Goal: Information Seeking & Learning: Learn about a topic

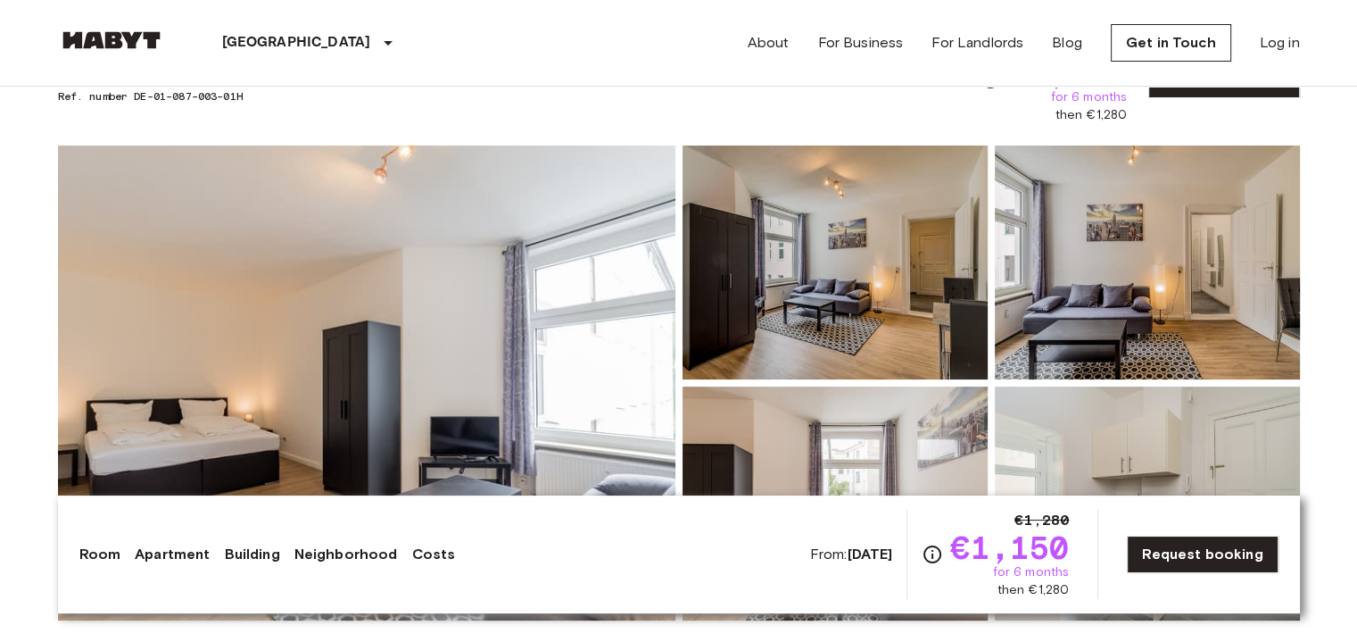
scroll to position [89, 0]
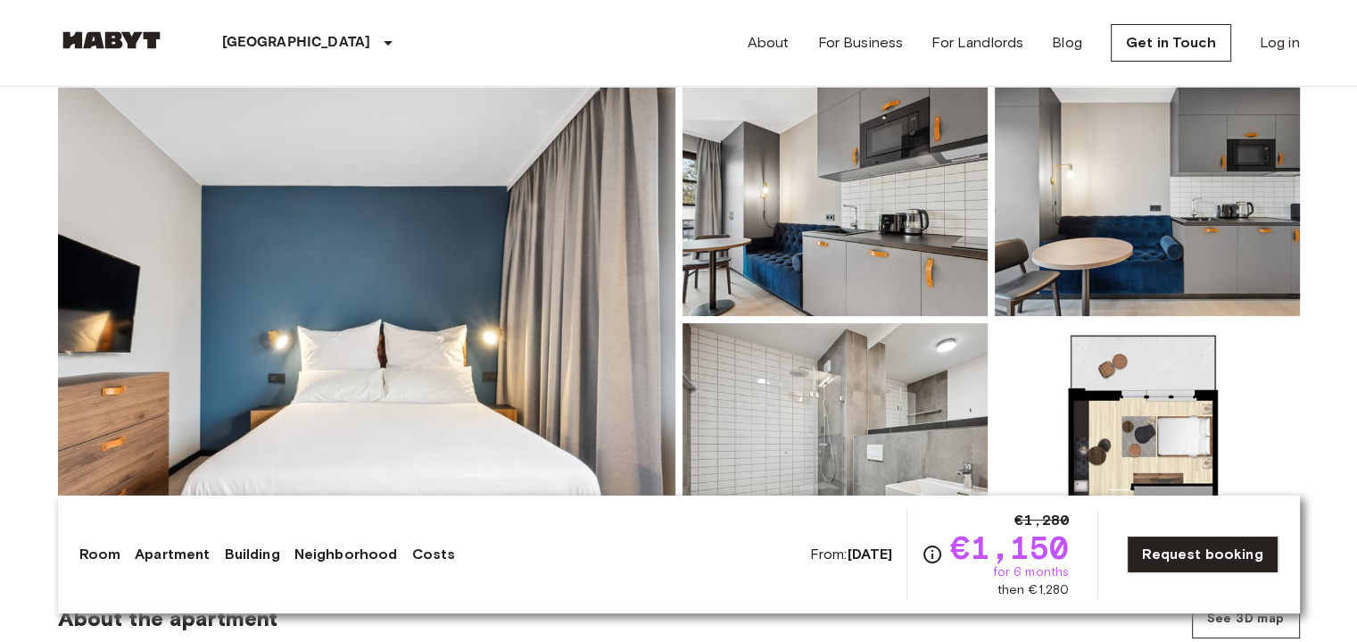
scroll to position [178, 0]
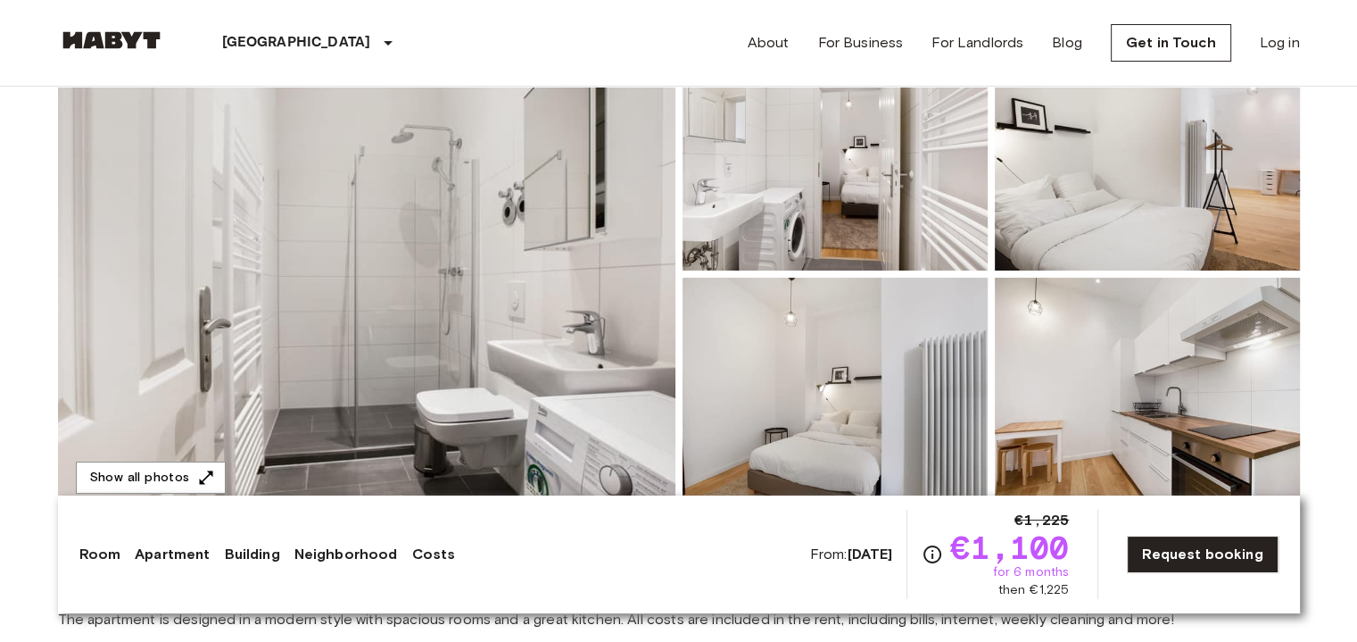
scroll to position [268, 0]
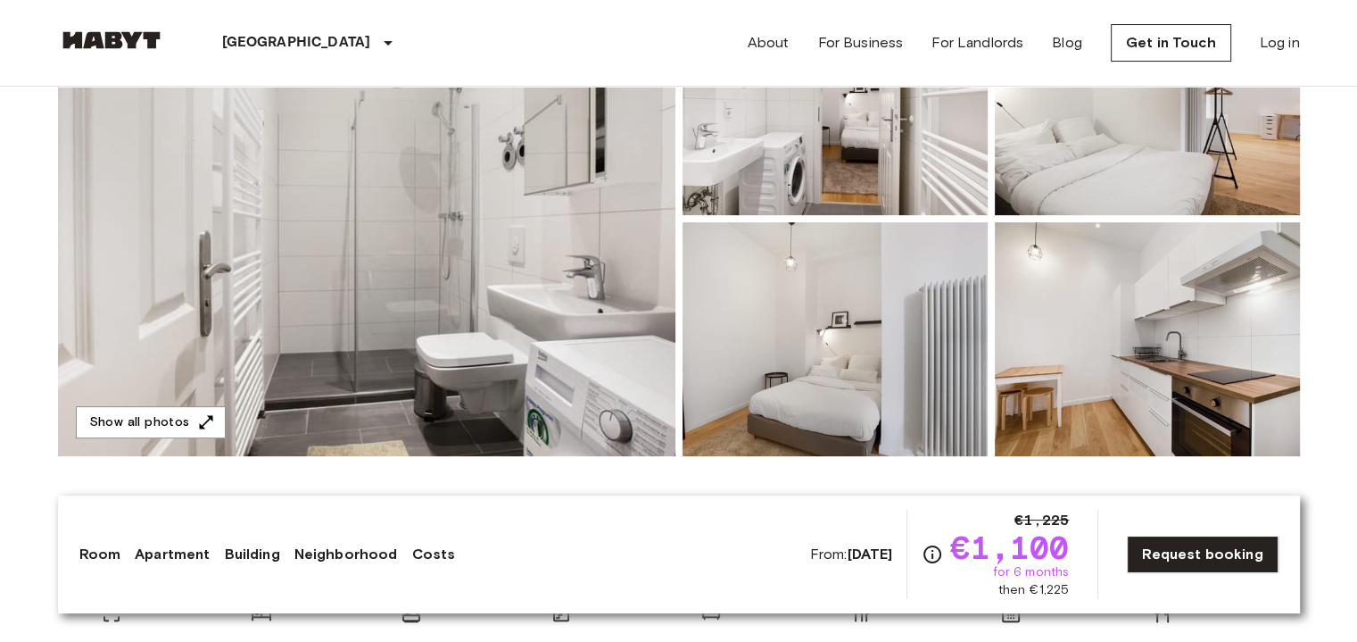
click at [492, 199] on img at bounding box center [367, 218] width 618 height 475
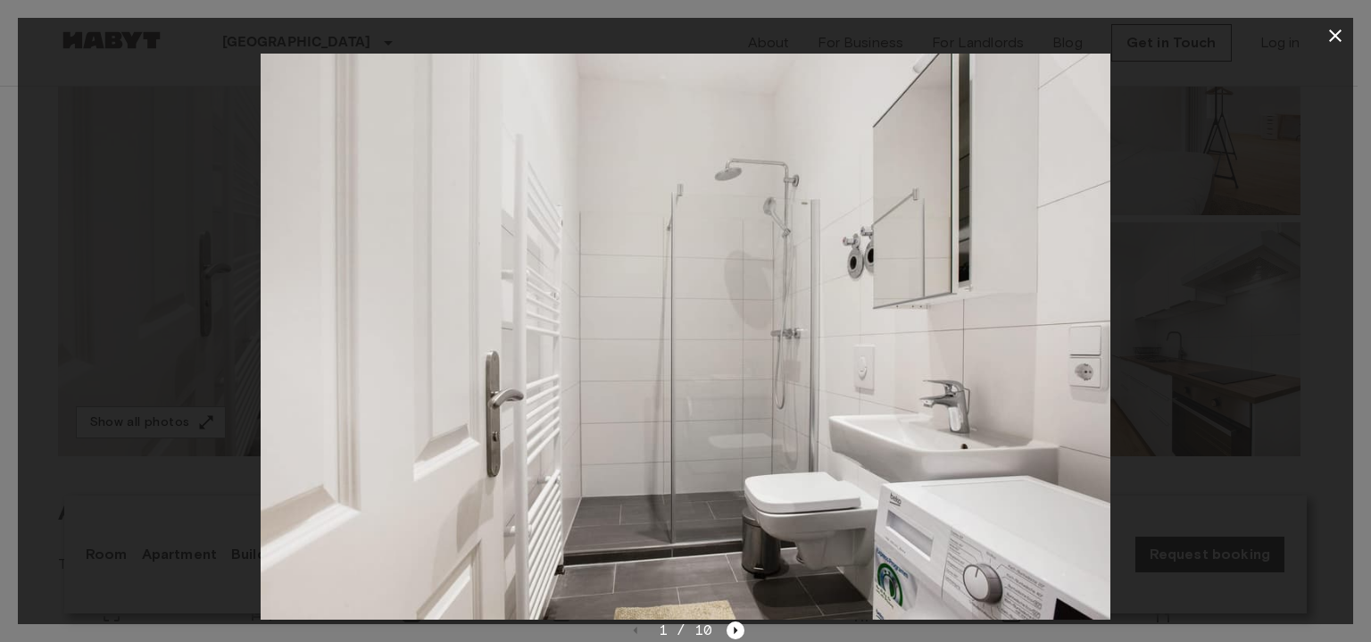
click at [1188, 312] on div at bounding box center [685, 337] width 1335 height 566
click at [736, 623] on icon "Next image" at bounding box center [735, 630] width 18 height 18
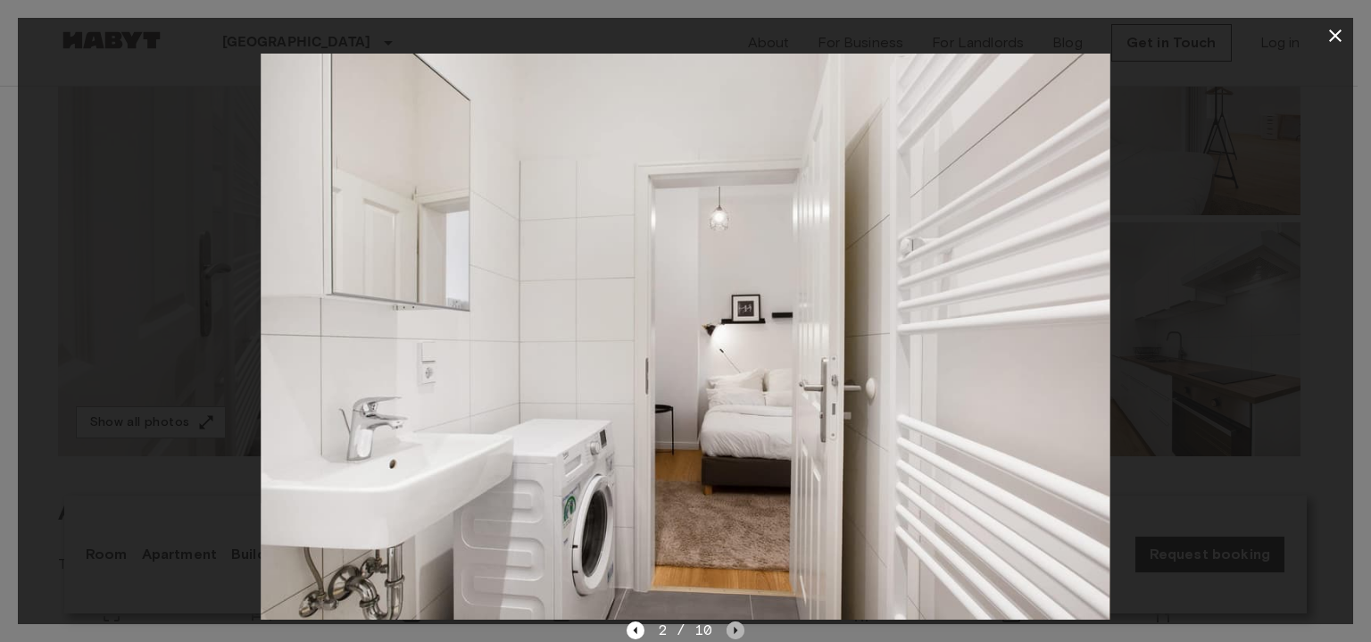
click at [736, 623] on icon "Next image" at bounding box center [735, 630] width 18 height 18
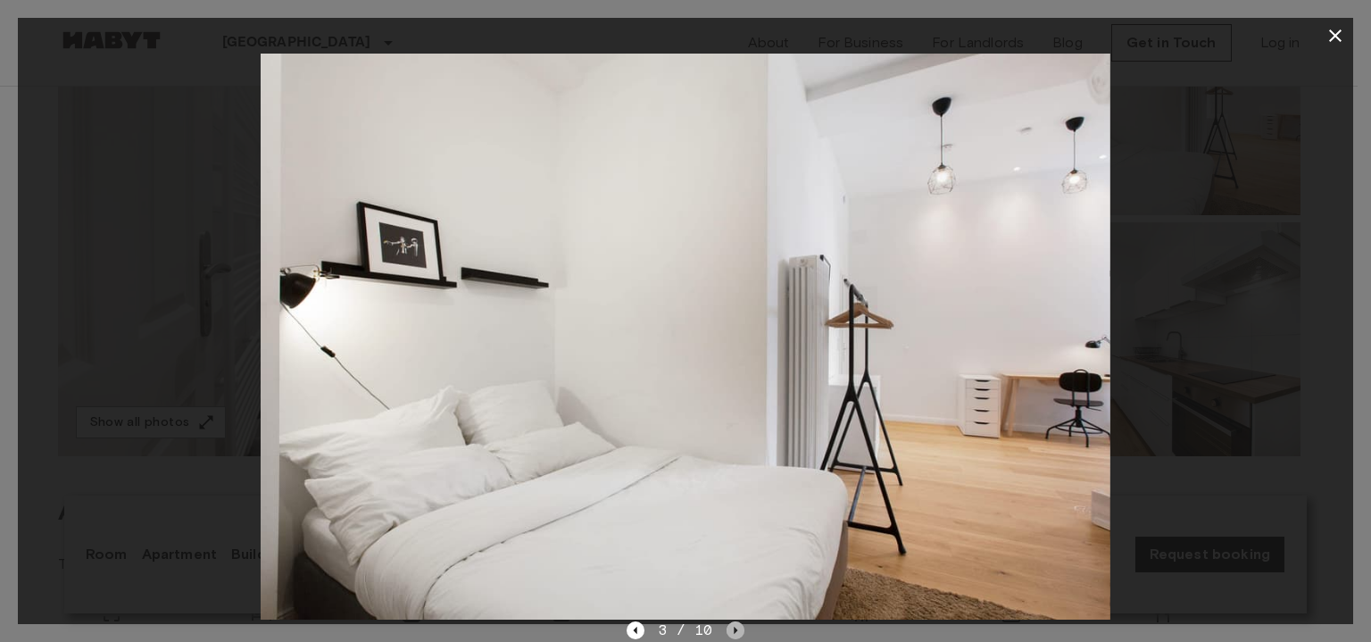
click at [736, 623] on icon "Next image" at bounding box center [735, 630] width 18 height 18
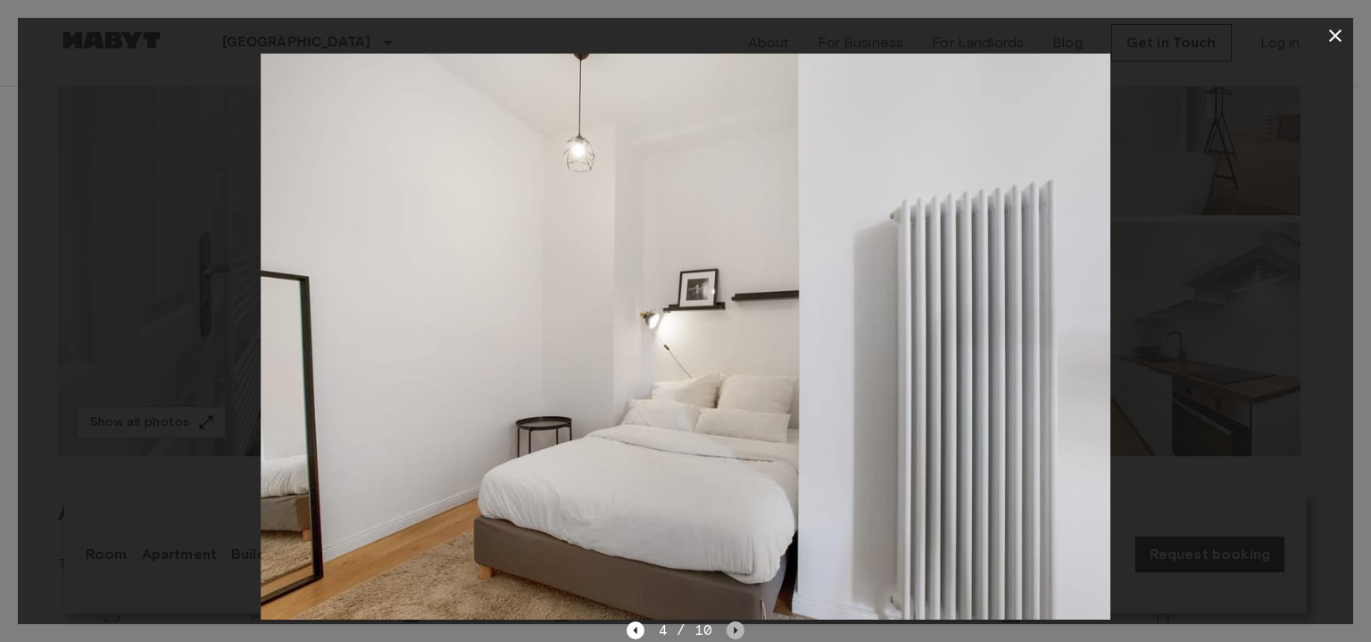
click at [736, 623] on icon "Next image" at bounding box center [735, 630] width 18 height 18
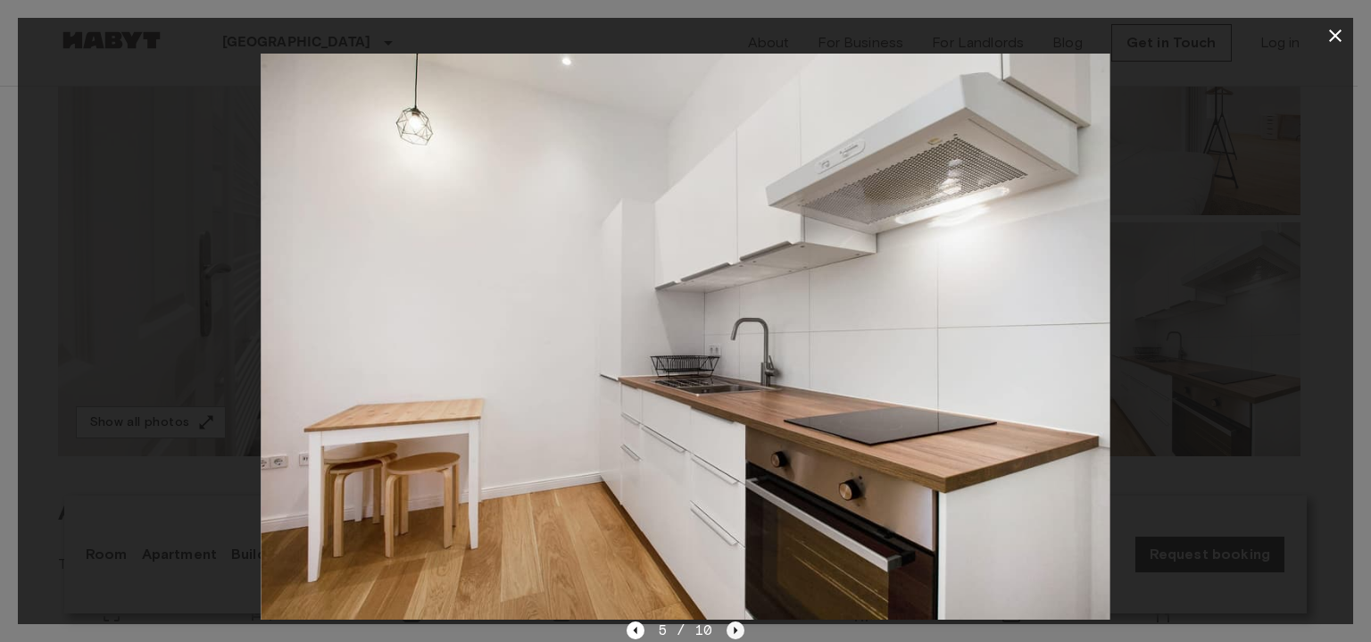
click at [736, 623] on icon "Next image" at bounding box center [735, 630] width 18 height 18
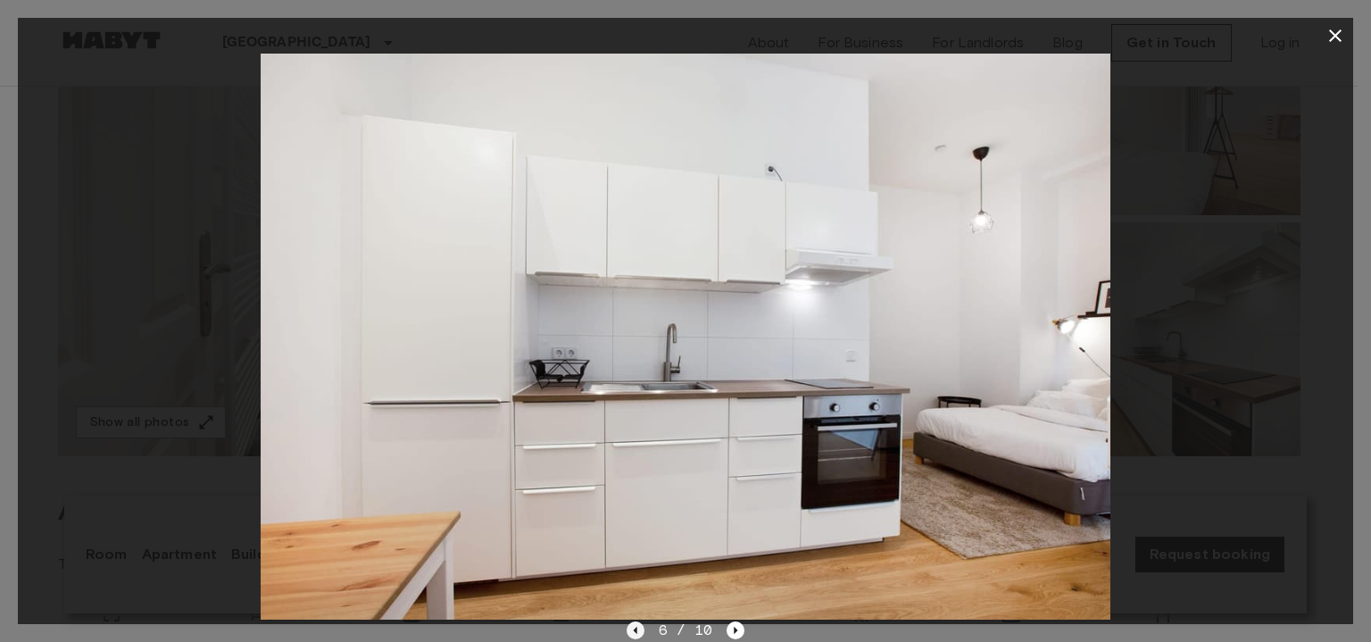
click at [638, 633] on icon "Previous image" at bounding box center [635, 630] width 18 height 18
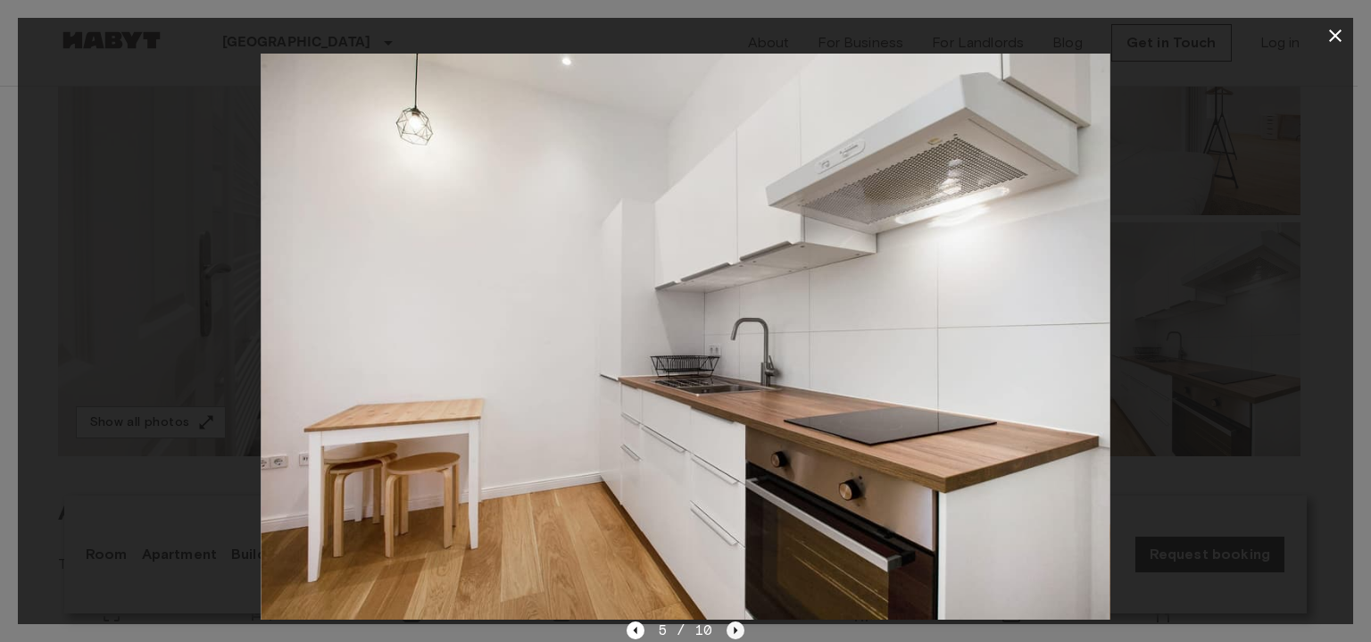
click at [738, 634] on icon "Next image" at bounding box center [735, 630] width 18 height 18
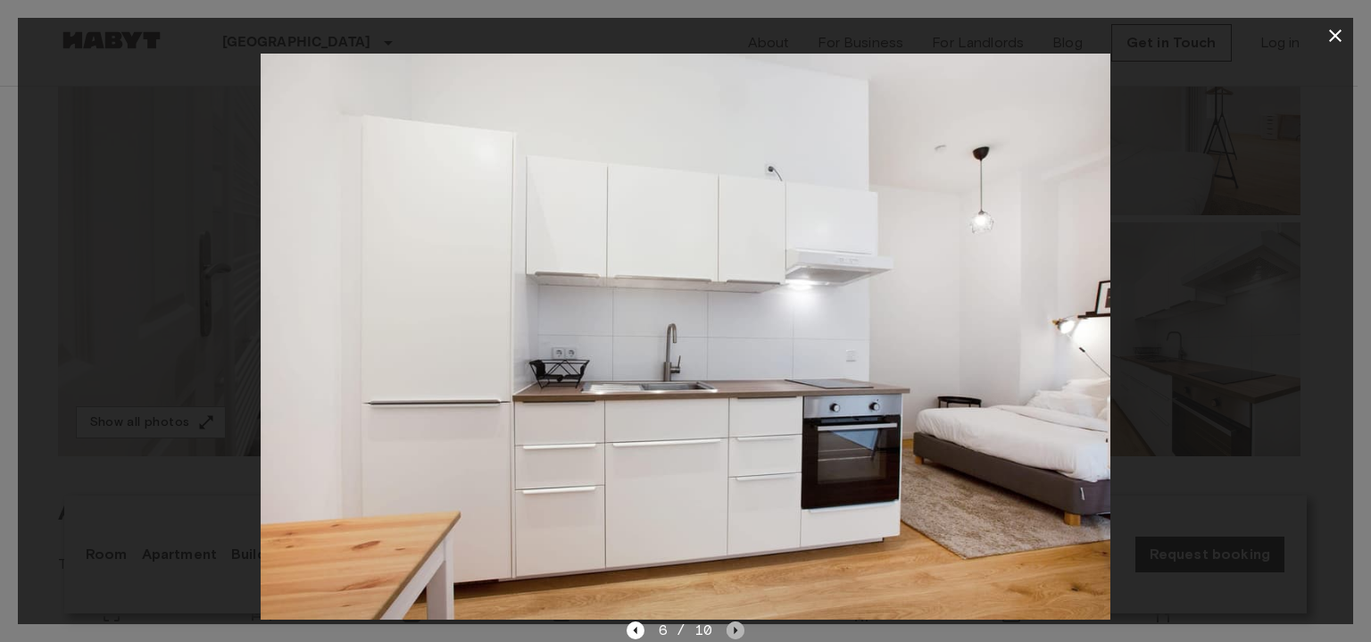
click at [738, 634] on icon "Next image" at bounding box center [735, 630] width 18 height 18
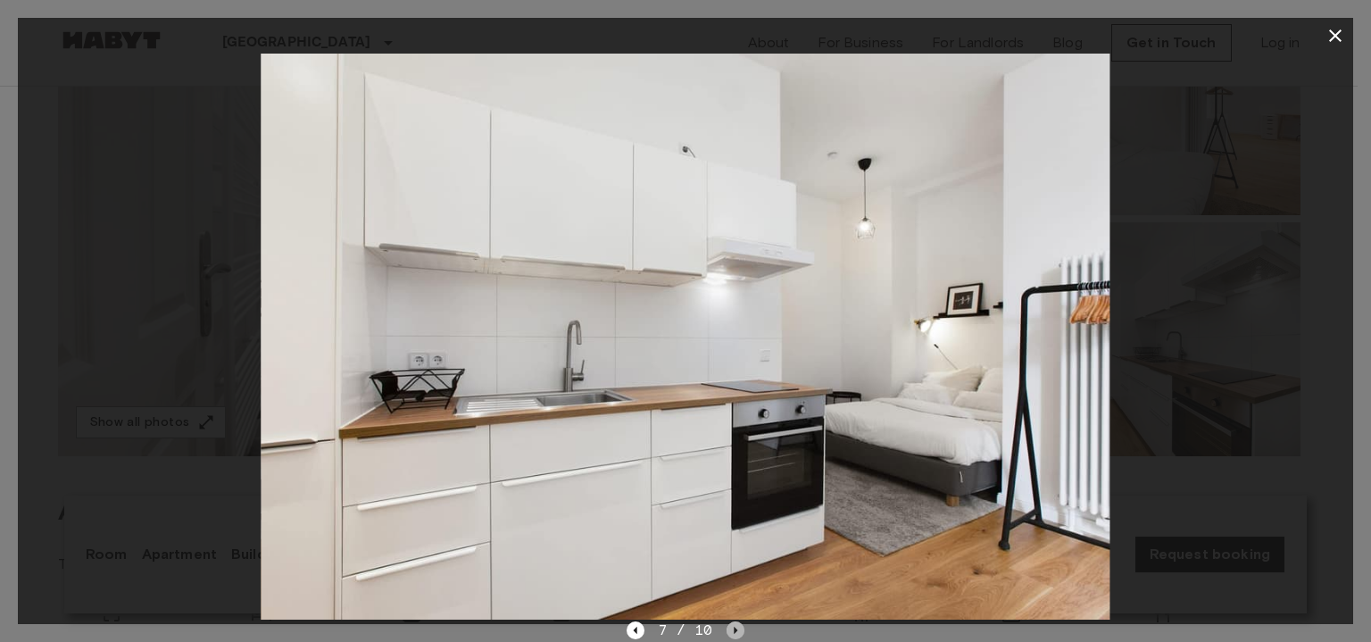
click at [738, 634] on icon "Next image" at bounding box center [735, 630] width 18 height 18
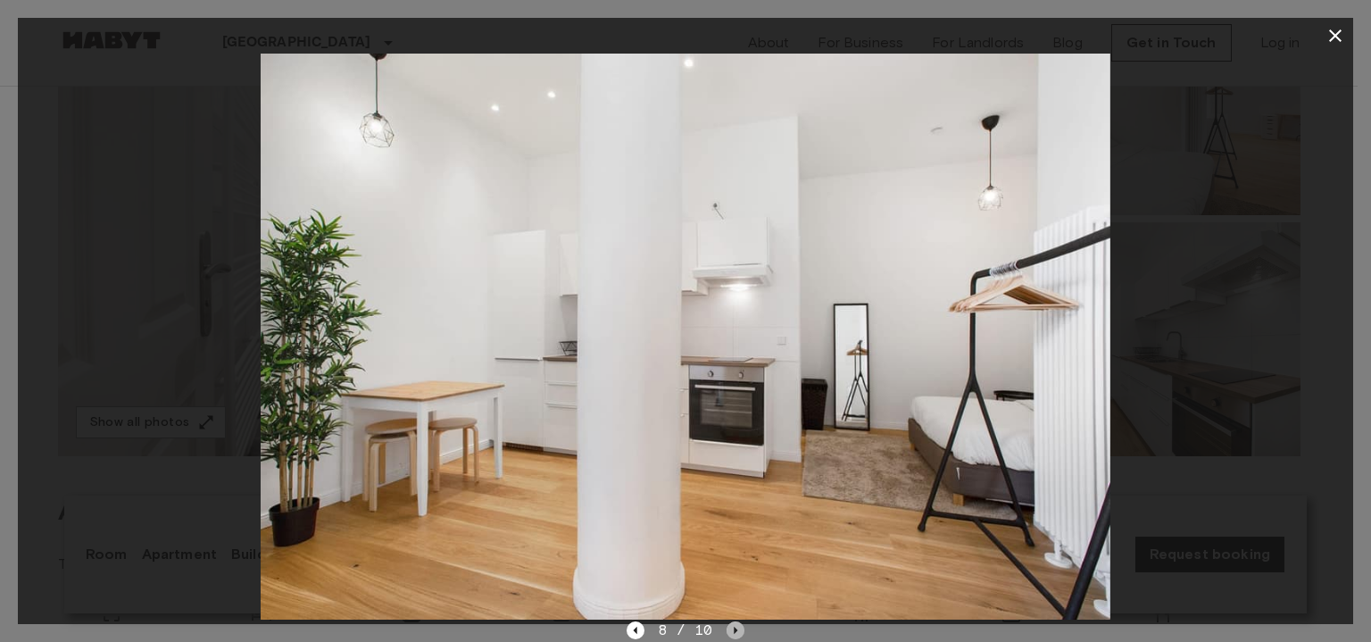
click at [738, 634] on icon "Next image" at bounding box center [735, 630] width 18 height 18
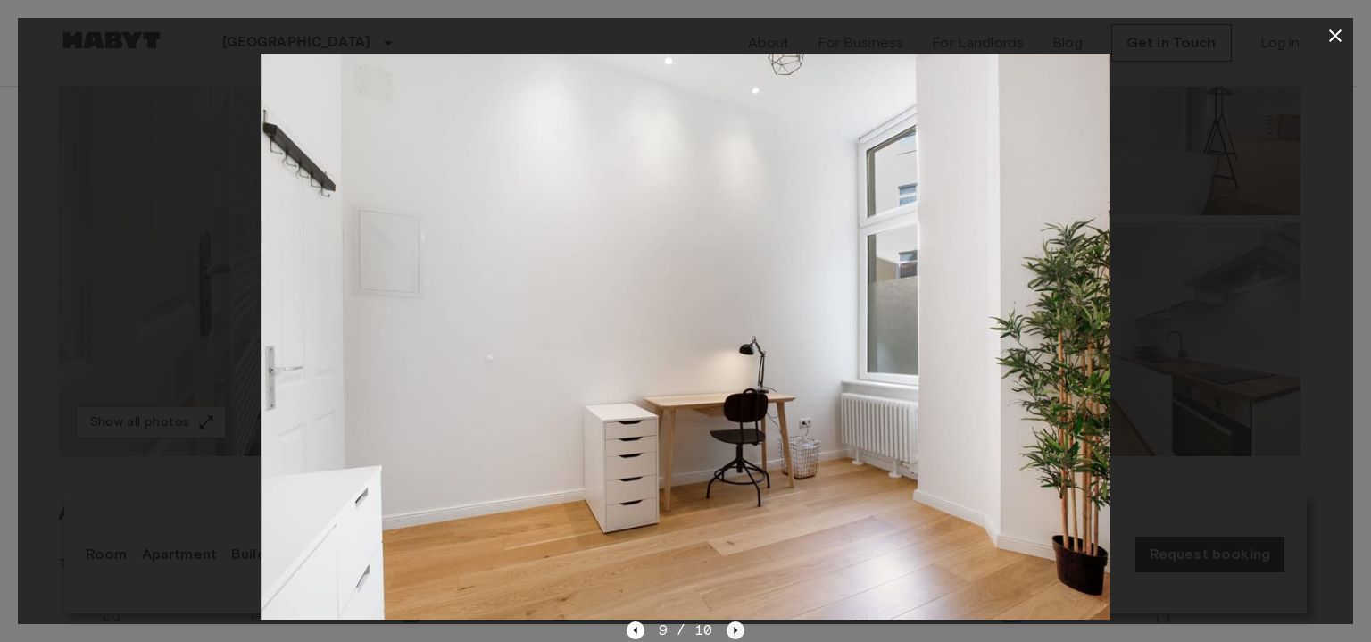
click at [738, 634] on icon "Next image" at bounding box center [735, 630] width 18 height 18
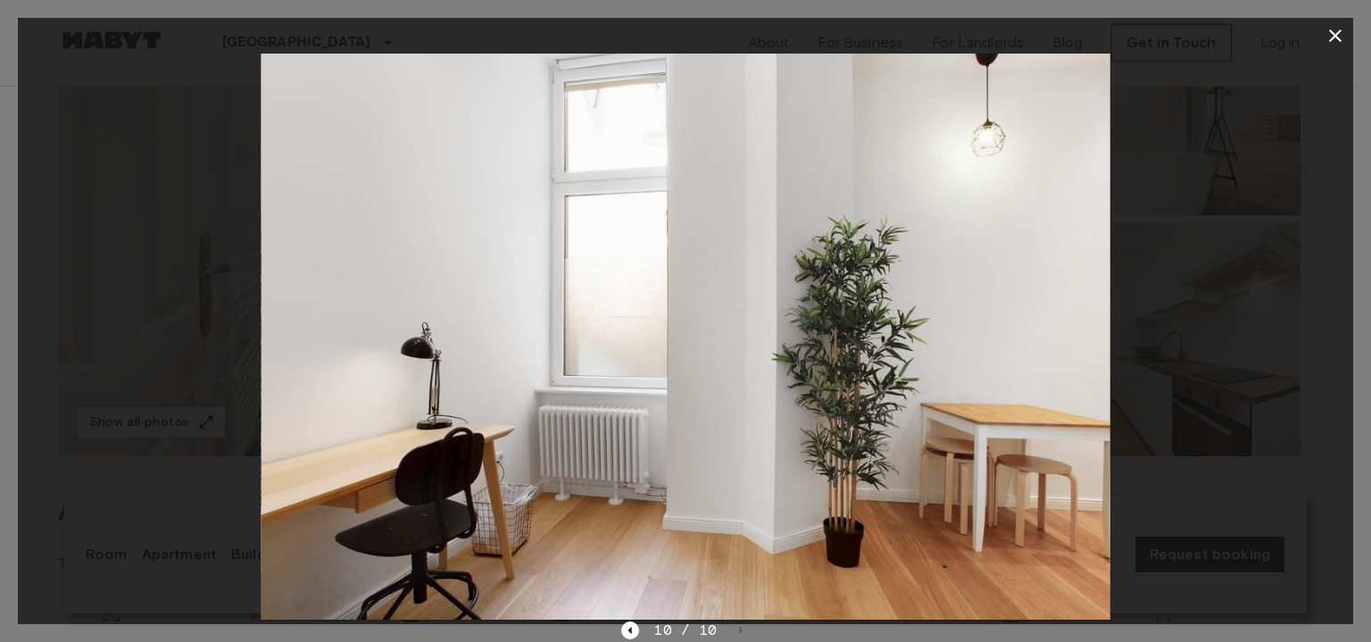
click at [628, 624] on icon "Previous image" at bounding box center [630, 630] width 18 height 18
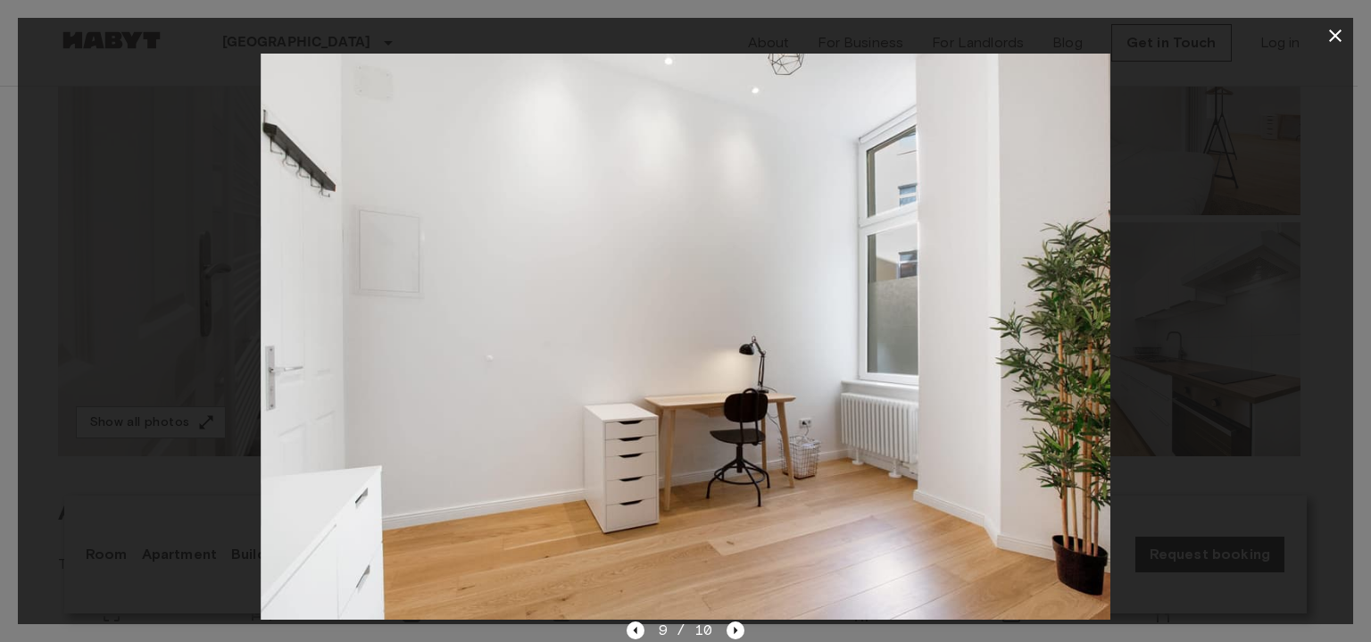
click at [733, 635] on icon "Next image" at bounding box center [735, 630] width 18 height 18
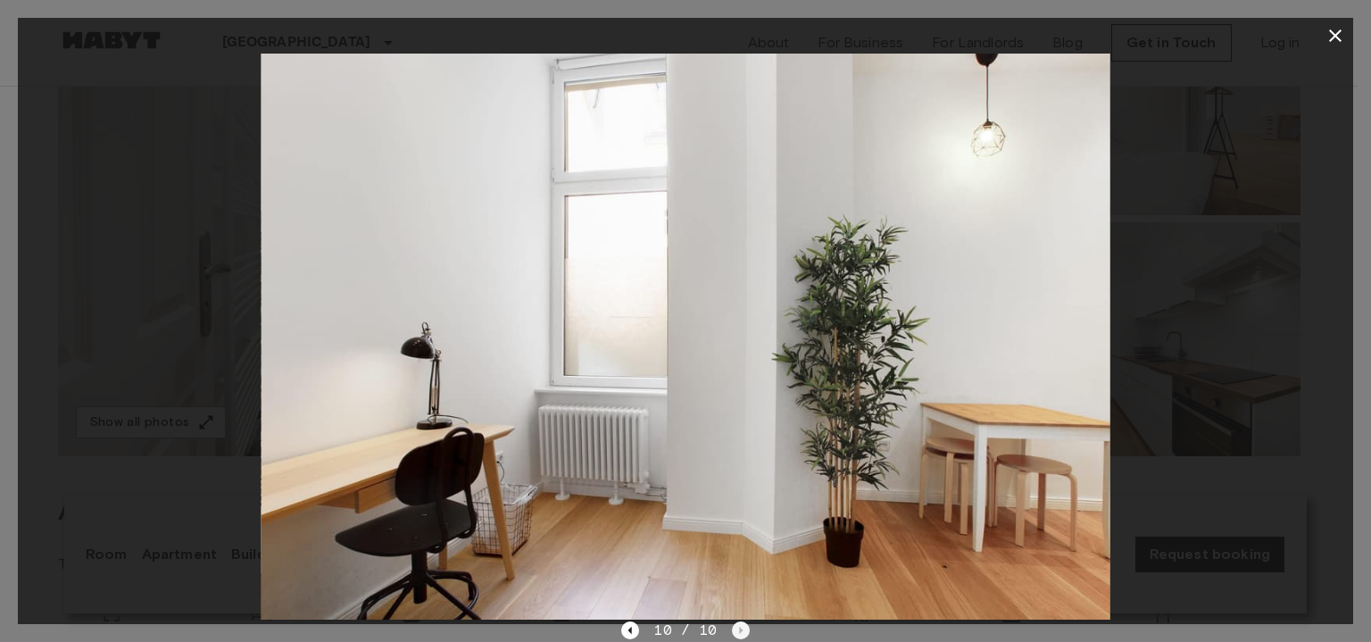
click at [733, 635] on div "10 / 10" at bounding box center [685, 629] width 128 height 21
click at [635, 632] on icon "Previous image" at bounding box center [630, 630] width 18 height 18
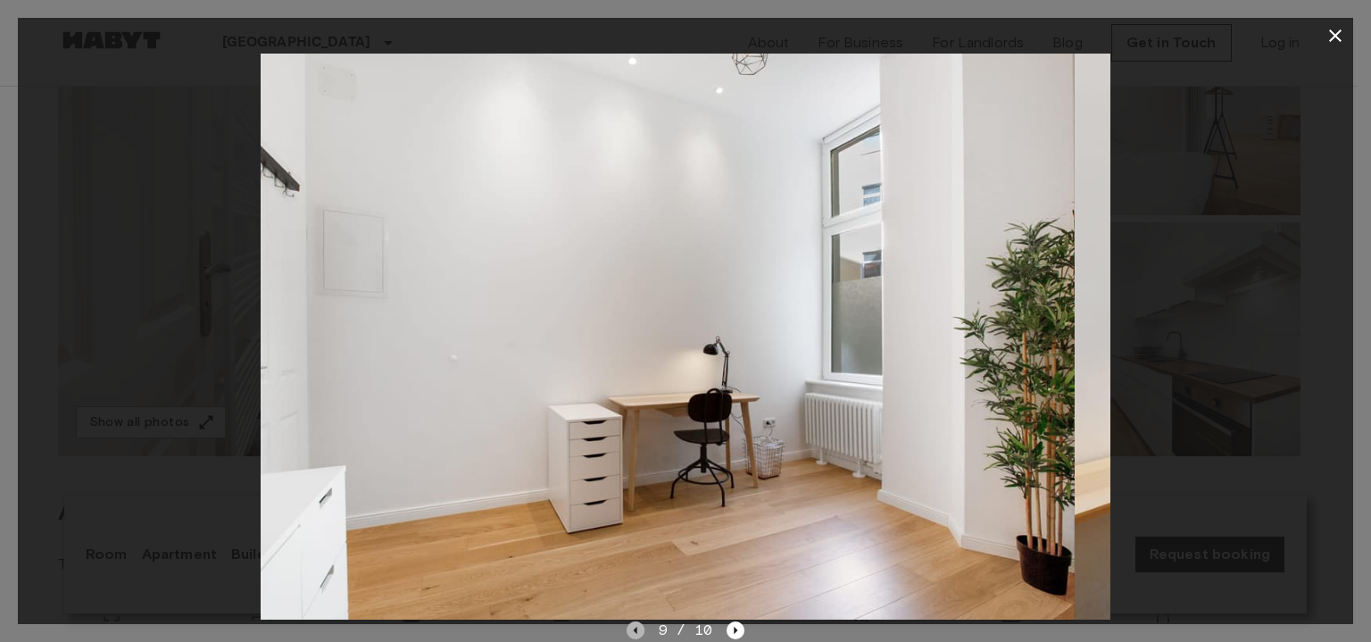
click at [635, 632] on icon "Previous image" at bounding box center [635, 629] width 4 height 7
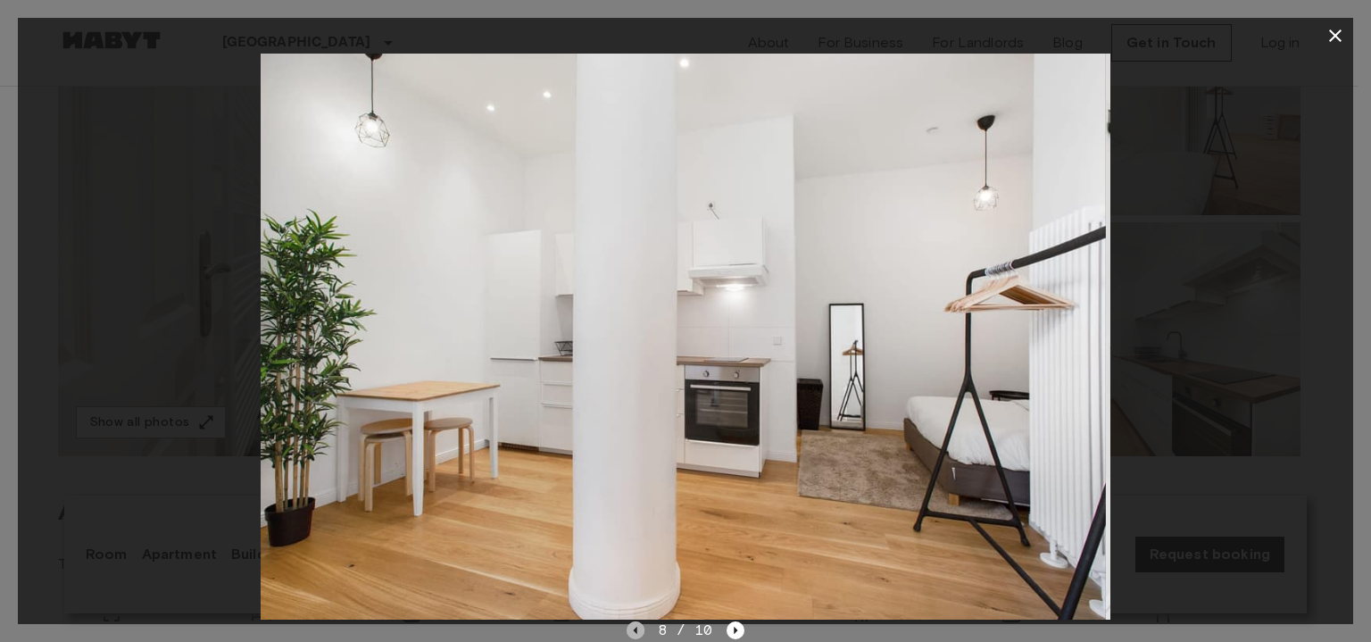
click at [635, 632] on icon "Previous image" at bounding box center [635, 629] width 4 height 7
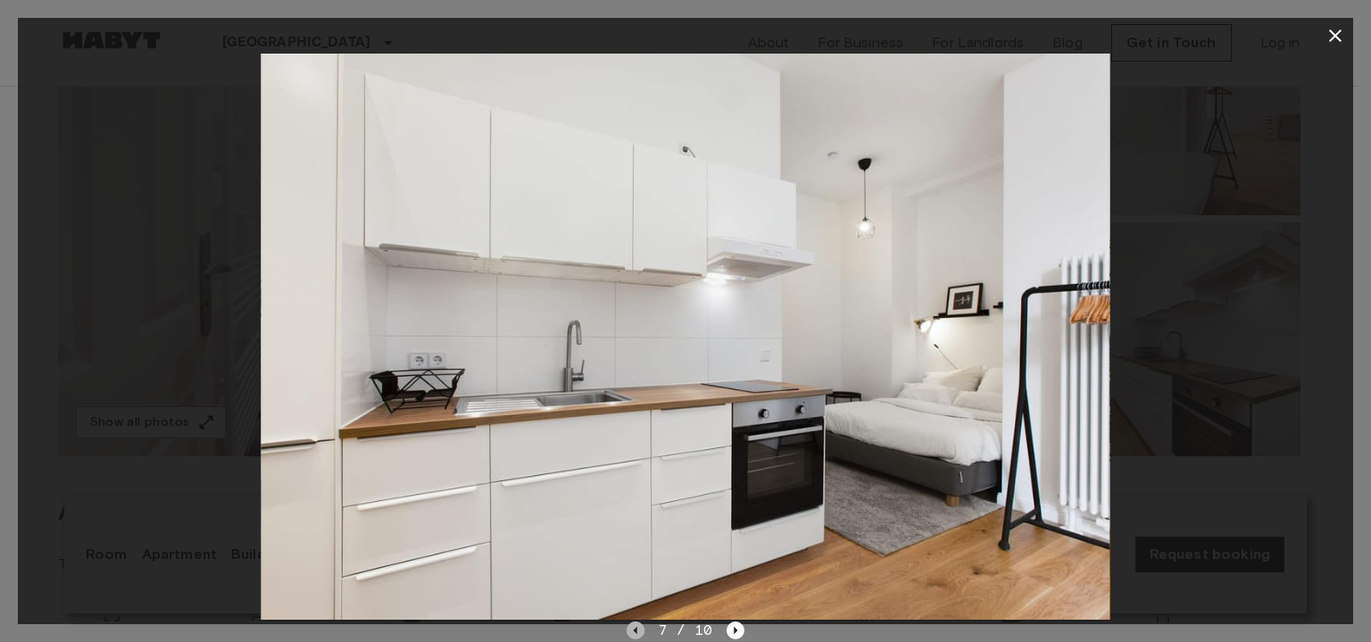
click at [635, 632] on icon "Previous image" at bounding box center [635, 629] width 4 height 7
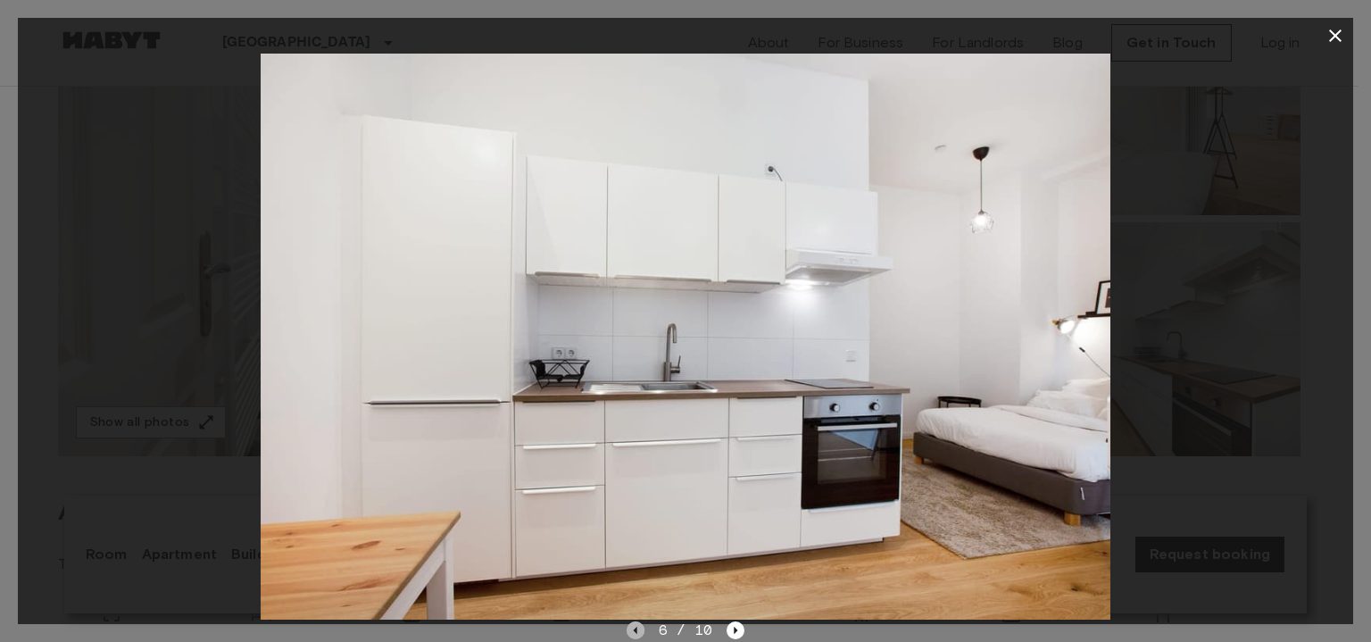
click at [635, 632] on icon "Previous image" at bounding box center [635, 629] width 4 height 7
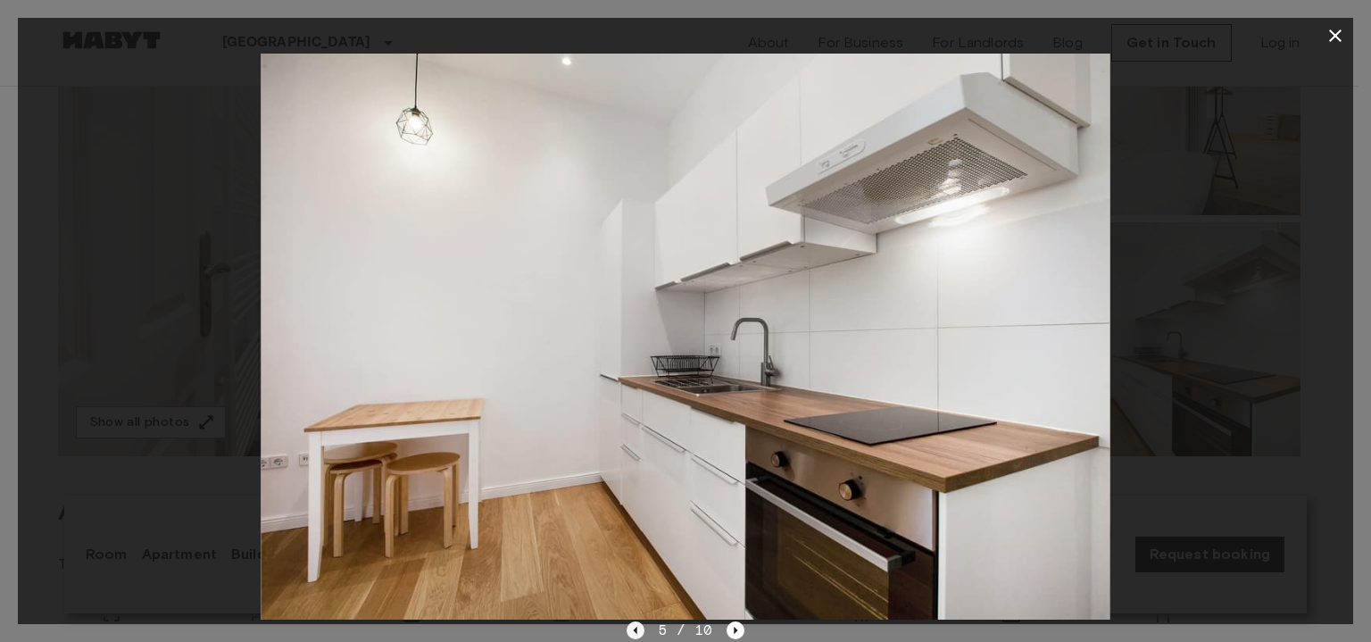
click at [635, 632] on icon "Previous image" at bounding box center [635, 629] width 4 height 7
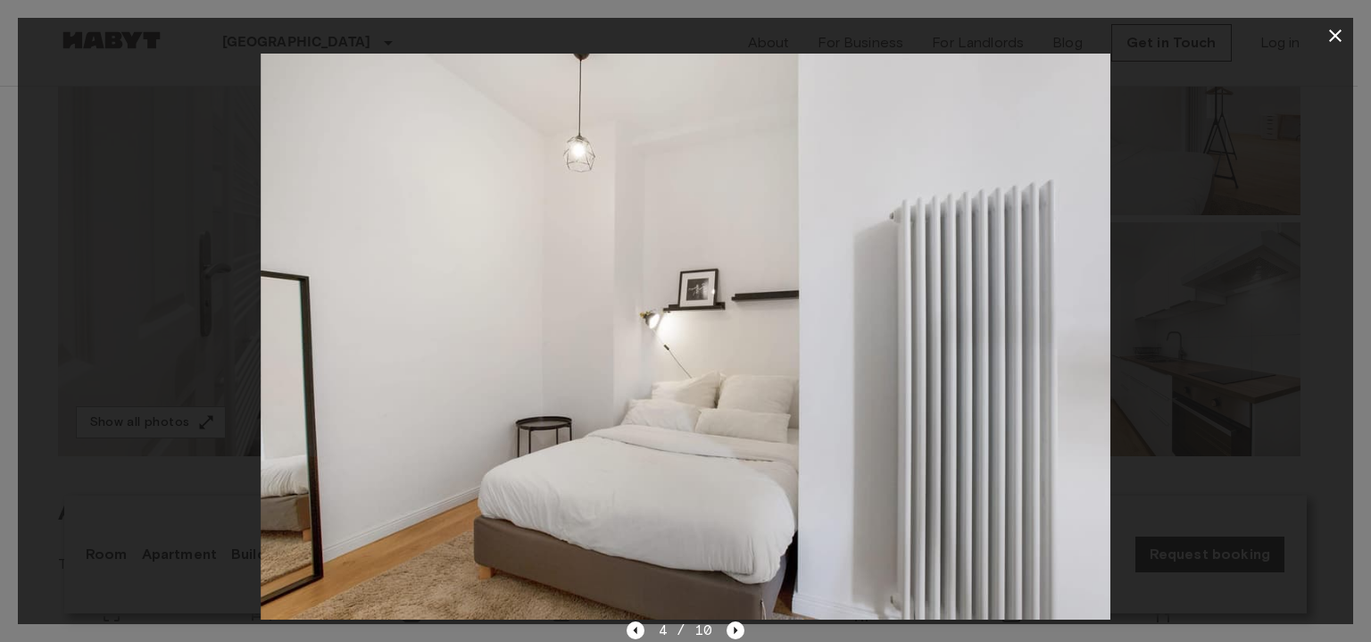
click at [1340, 46] on icon "button" at bounding box center [1334, 35] width 21 height 21
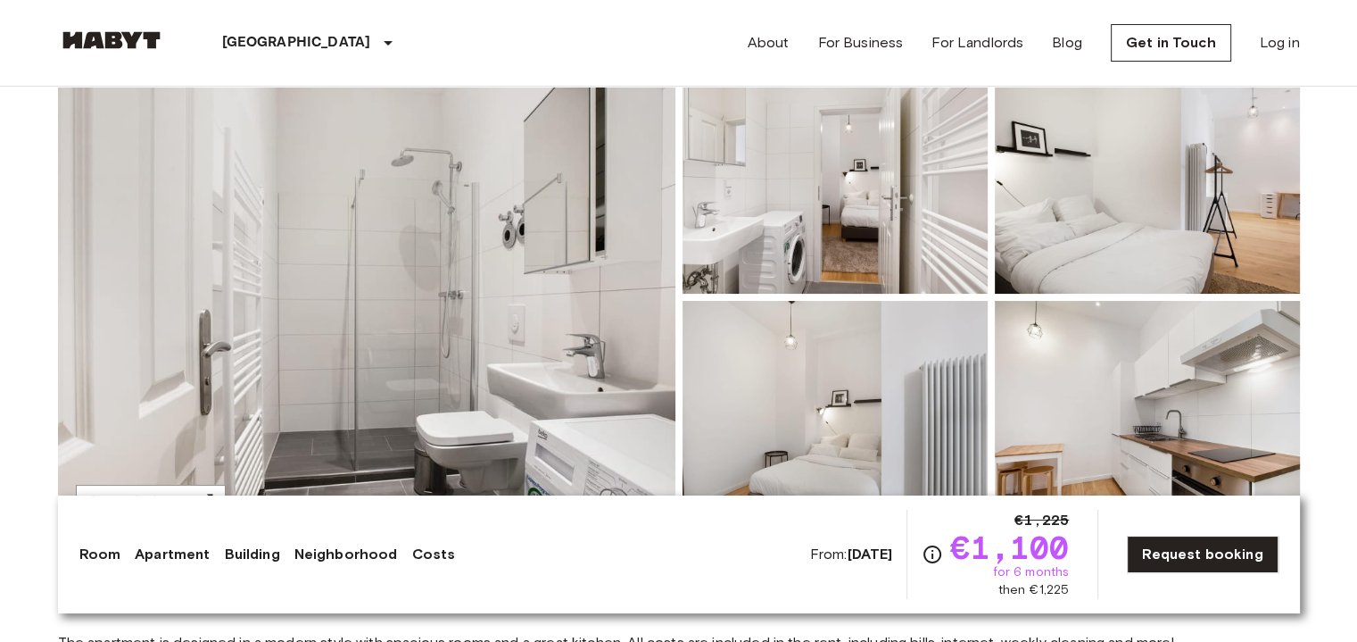
scroll to position [178, 0]
